Goal: Check status: Check status

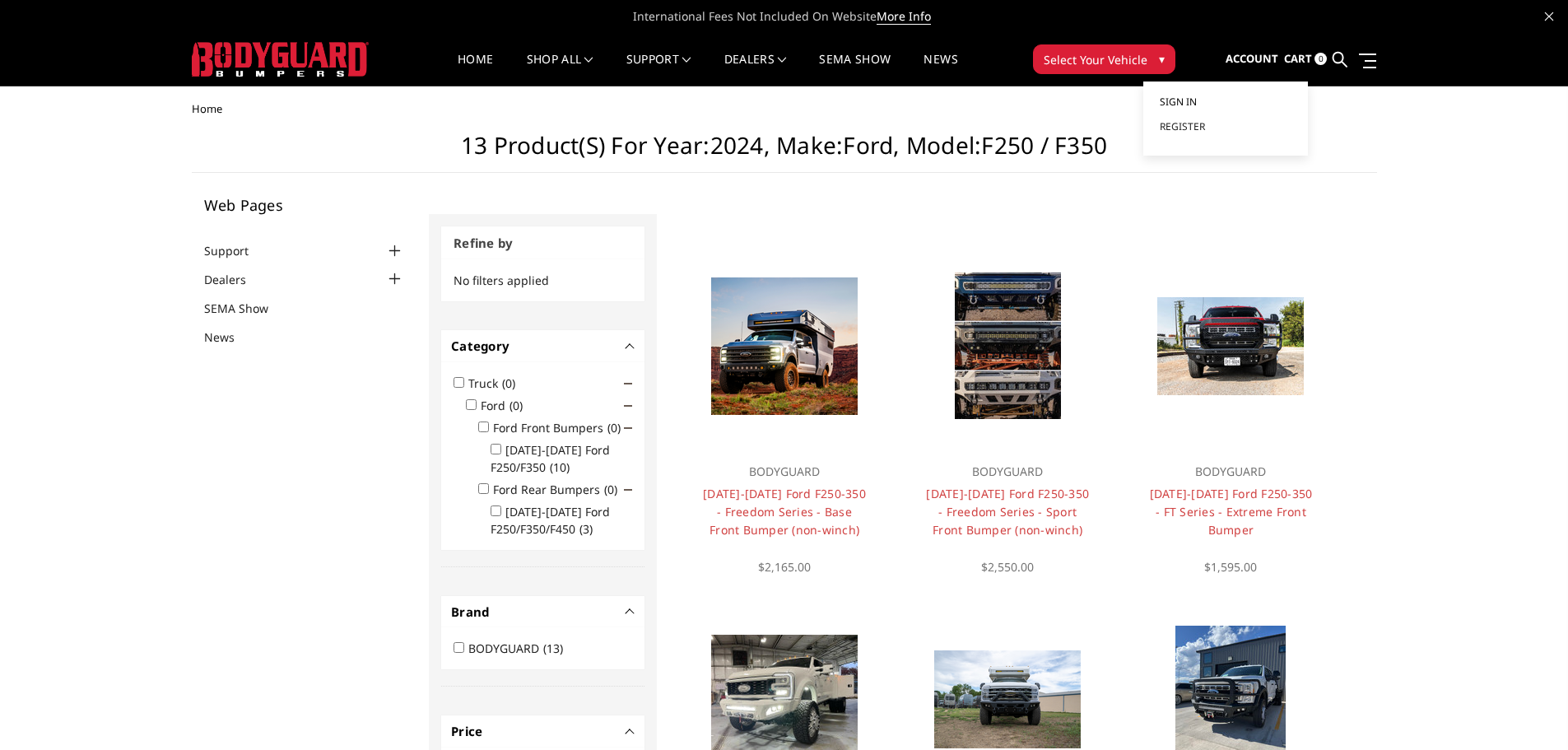
click at [1200, 110] on link "Sign in" at bounding box center [1225, 102] width 132 height 24
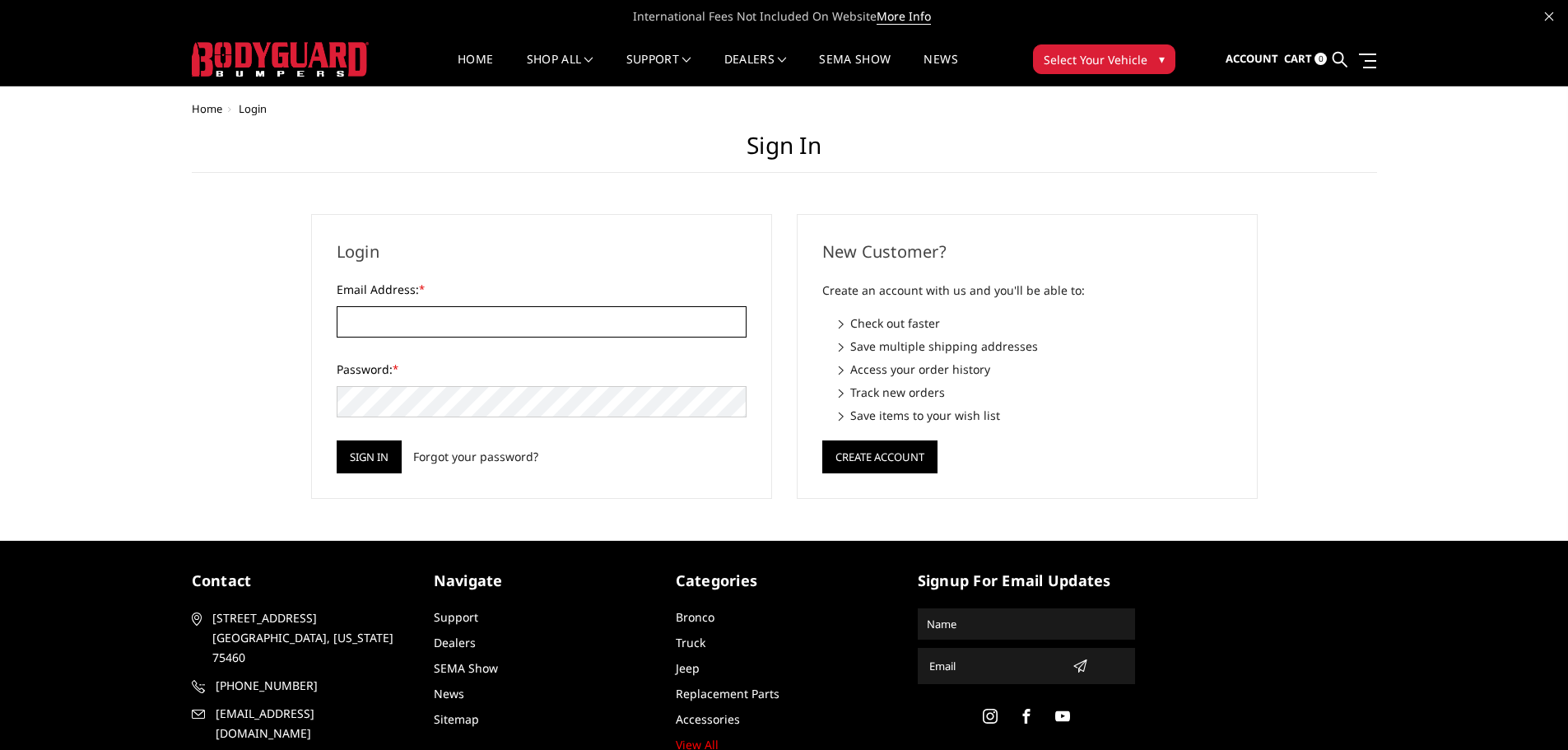
type input "[EMAIL_ADDRESS][DOMAIN_NAME]"
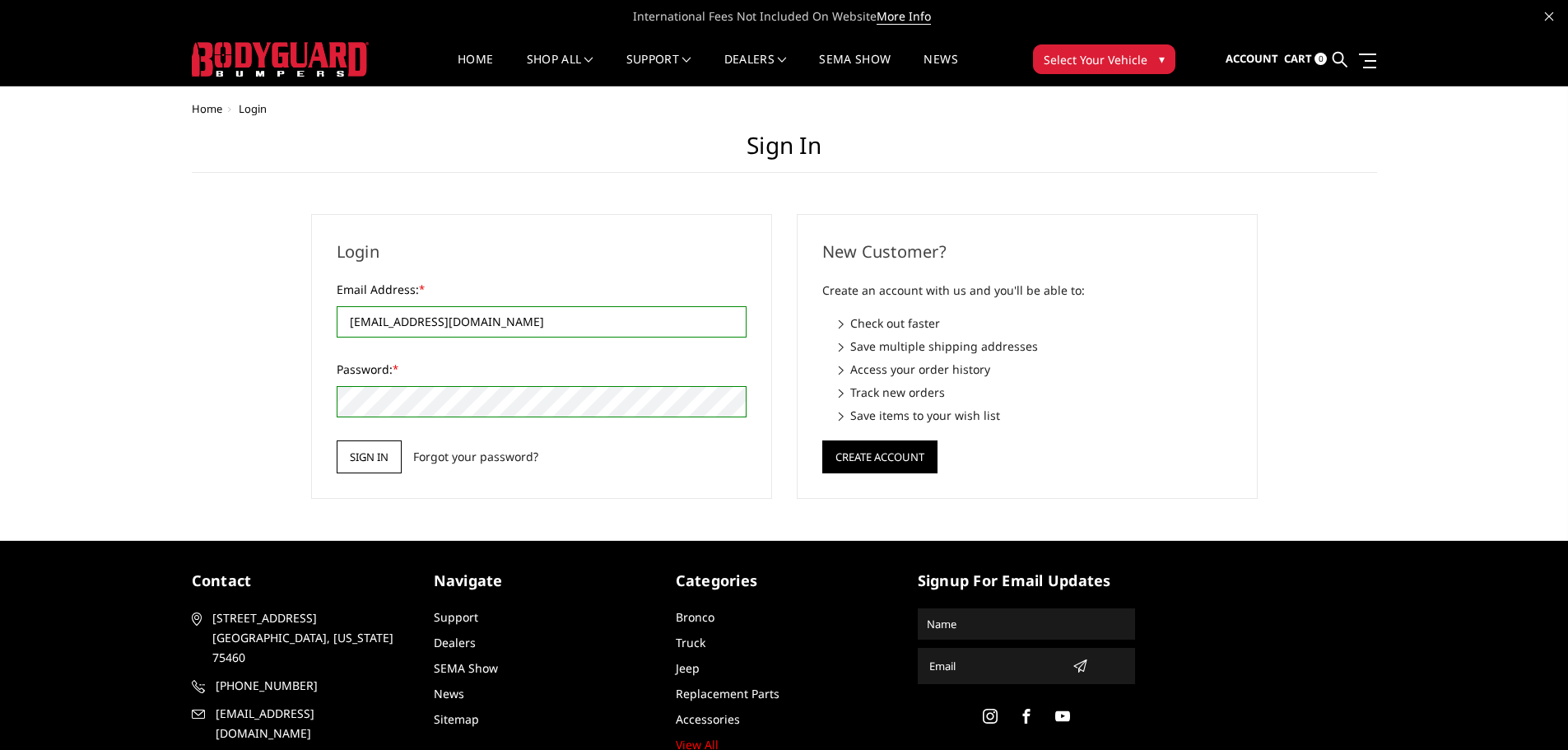
click at [344, 451] on input "Sign in" at bounding box center [369, 456] width 65 height 33
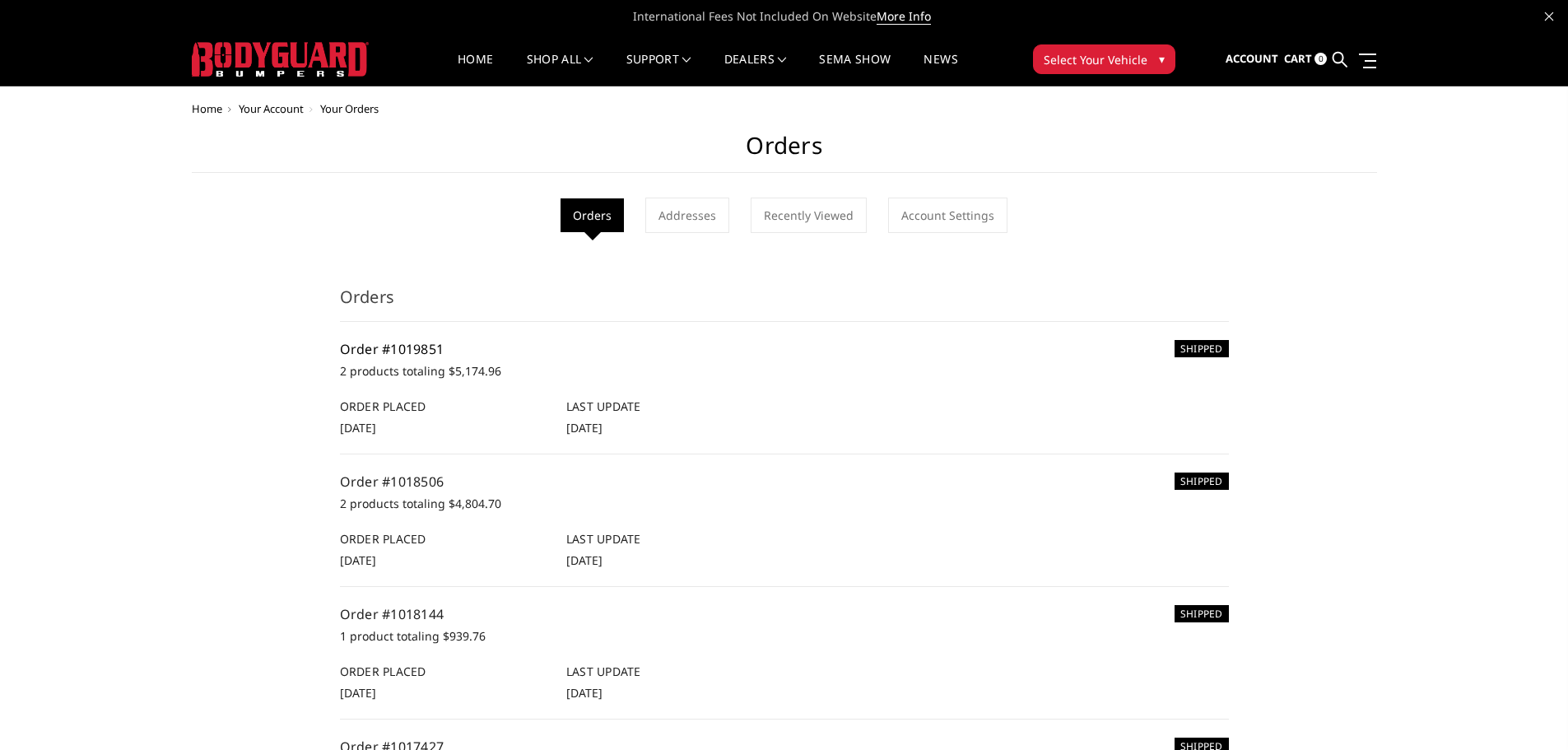
click at [395, 352] on link "Order #1019851" at bounding box center [392, 348] width 105 height 18
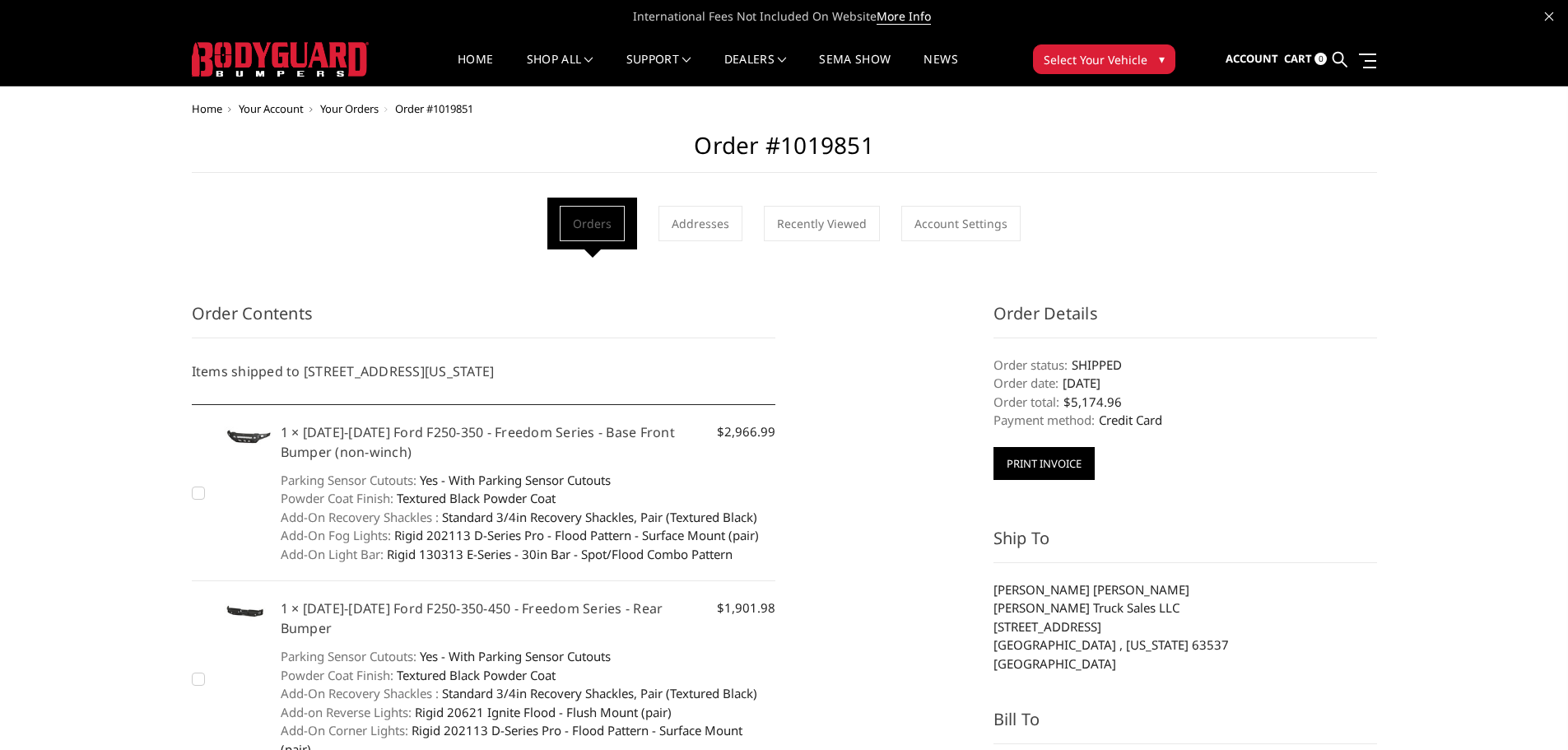
click at [1012, 475] on button "Print Invoice" at bounding box center [1044, 463] width 101 height 33
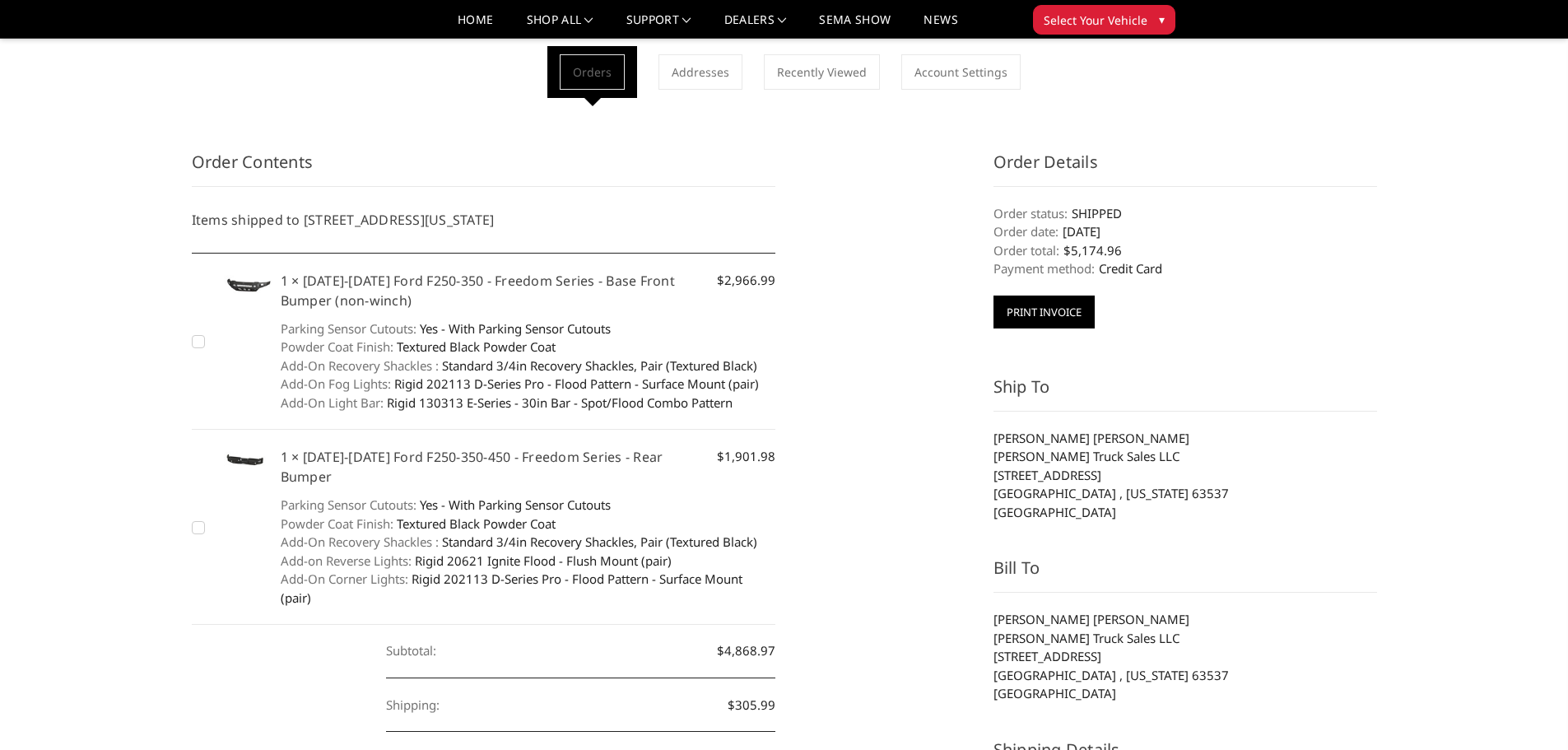
scroll to position [82, 0]
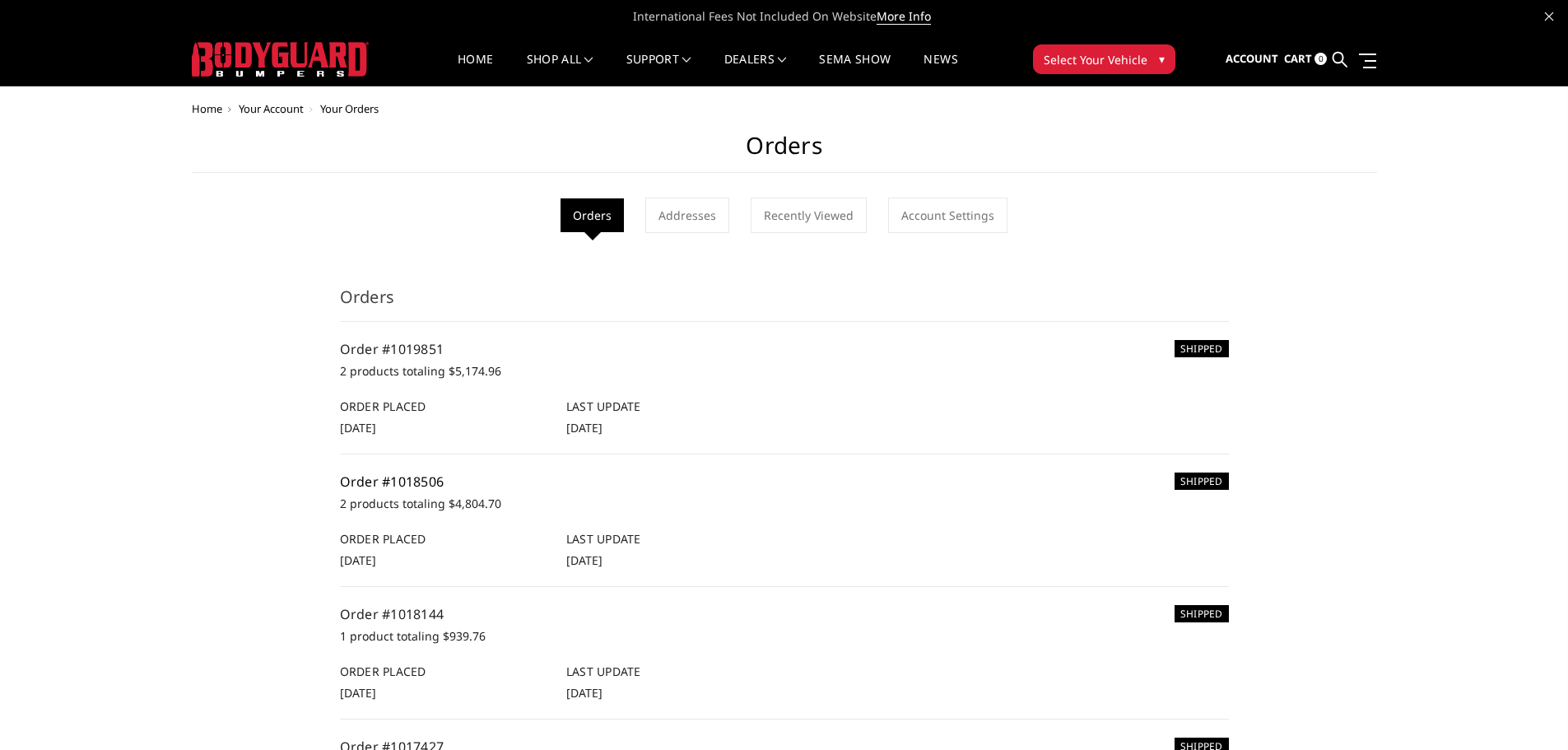
click at [405, 477] on link "Order #1018506" at bounding box center [392, 481] width 105 height 18
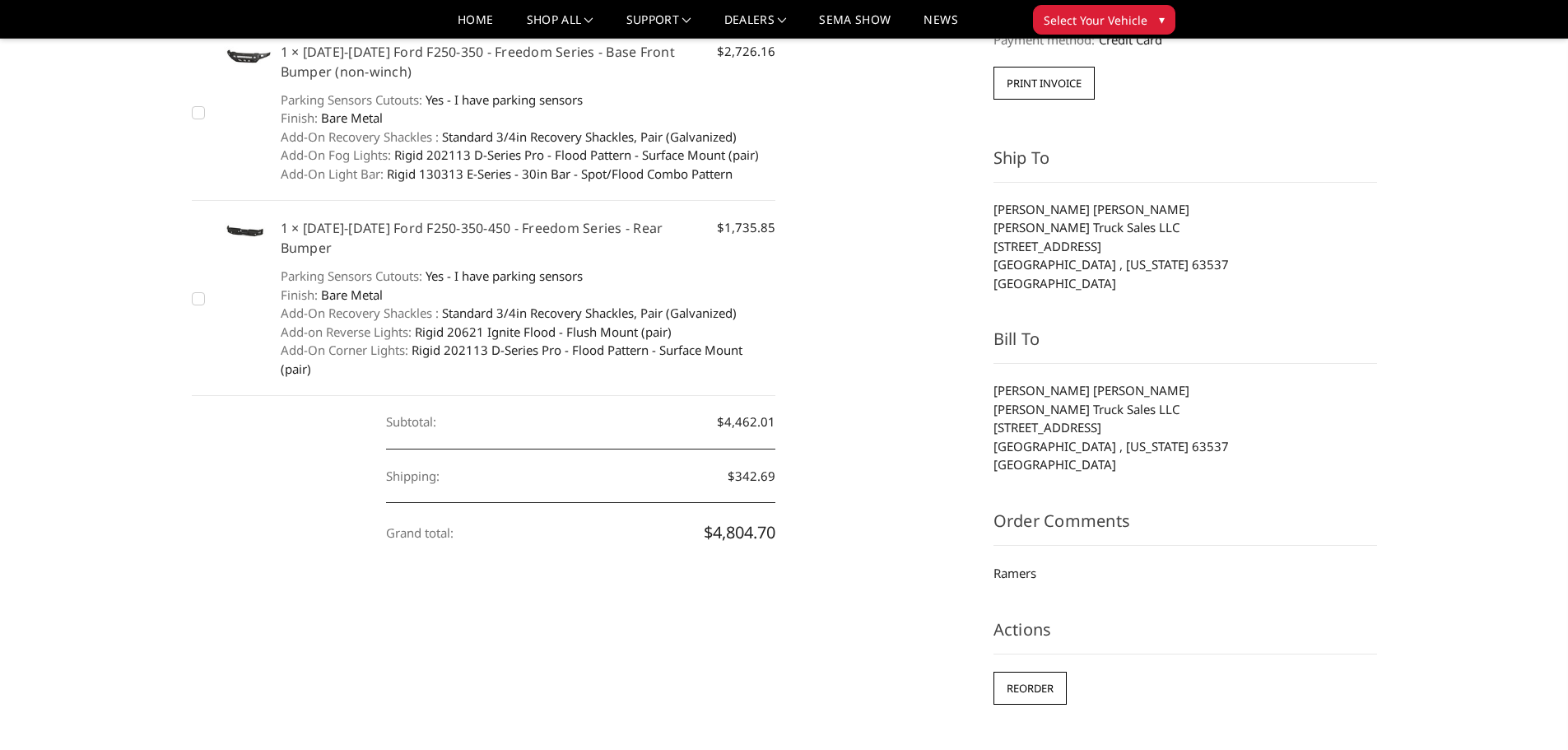
scroll to position [412, 0]
